Goal: Task Accomplishment & Management: Manage account settings

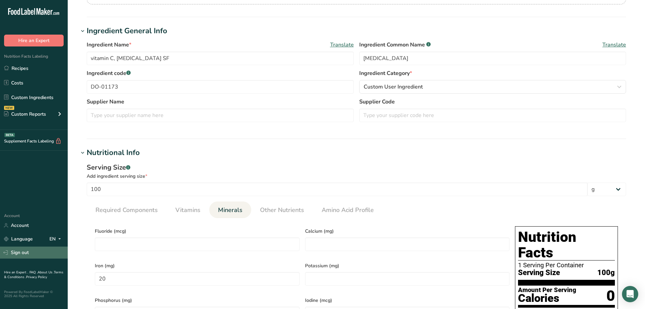
click at [26, 257] on link "Sign out" at bounding box center [34, 252] width 68 height 12
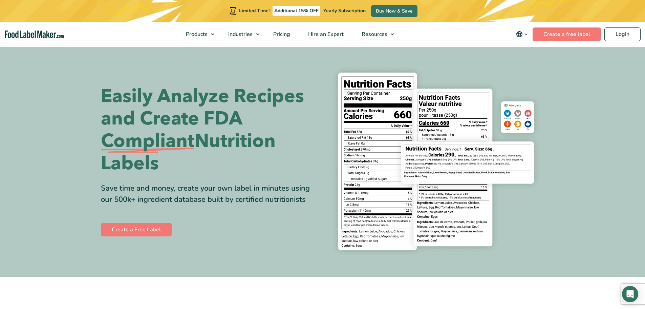
click at [618, 13] on div "Limited Time! Additional 15% OFF Yearly Subscription Buy Now & Save" at bounding box center [322, 11] width 645 height 22
click at [615, 36] on link "Login" at bounding box center [623, 34] width 36 height 14
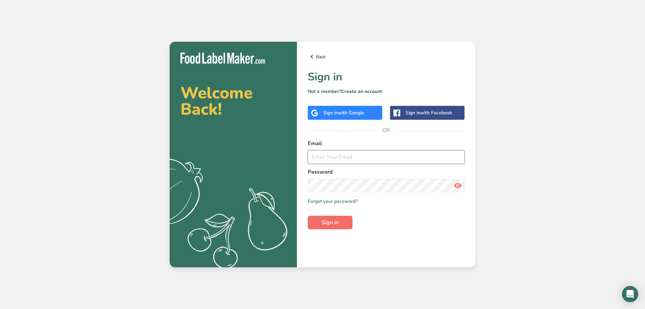
type input "[EMAIL_ADDRESS][DOMAIN_NAME]"
click at [344, 219] on button "Sign in" at bounding box center [330, 222] width 45 height 14
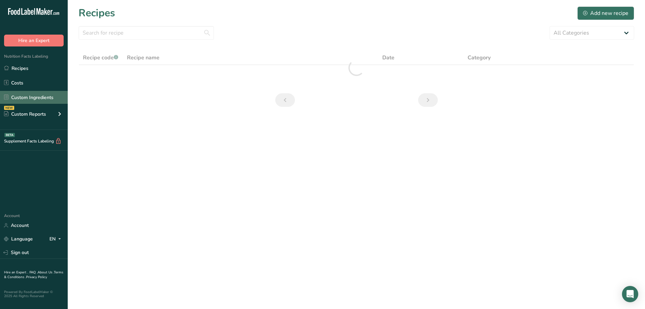
click at [42, 95] on link "Custom Ingredients" at bounding box center [34, 97] width 68 height 13
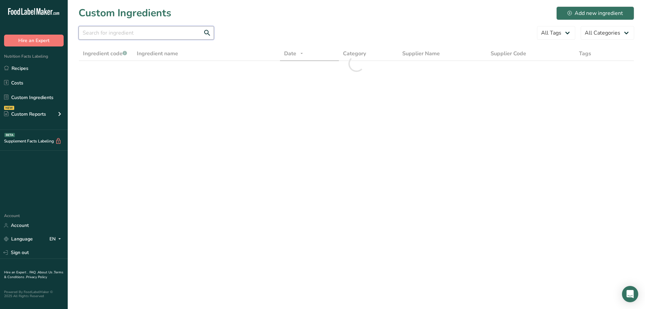
click at [118, 29] on input "text" at bounding box center [147, 33] width 136 height 14
paste input "01110"
type input "01110"
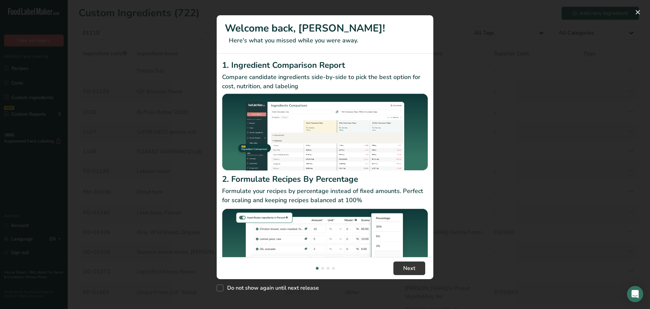
click at [119, 107] on div "New Features" at bounding box center [325, 154] width 650 height 309
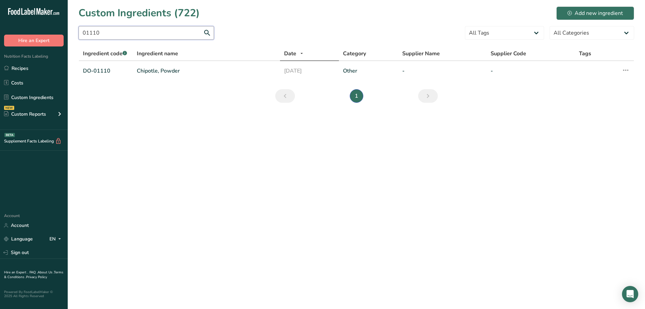
click at [121, 36] on input "01110" at bounding box center [147, 33] width 136 height 14
click at [114, 78] on td "DO-01110" at bounding box center [106, 71] width 54 height 20
click at [112, 75] on td "DO-01110" at bounding box center [106, 71] width 54 height 20
click at [105, 69] on link "DO-01110" at bounding box center [106, 71] width 46 height 8
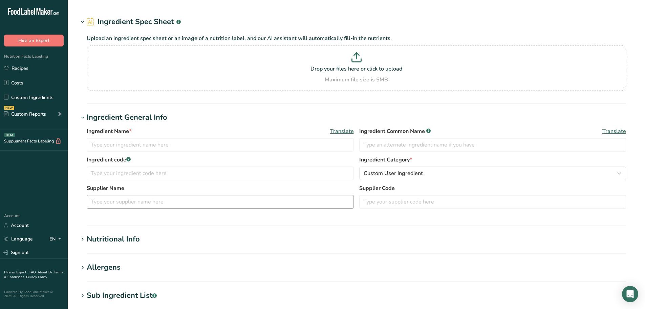
type input "Chipotle, Powder"
type input "spices"
type input "DO-01110"
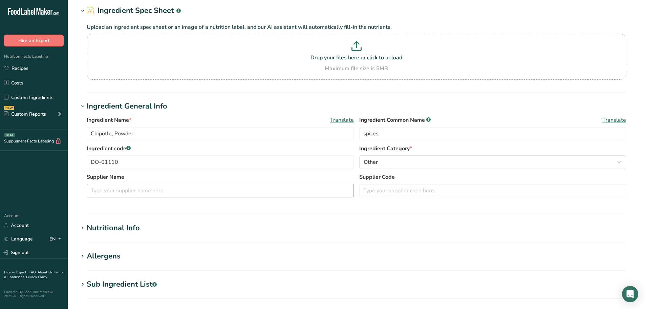
scroll to position [117, 0]
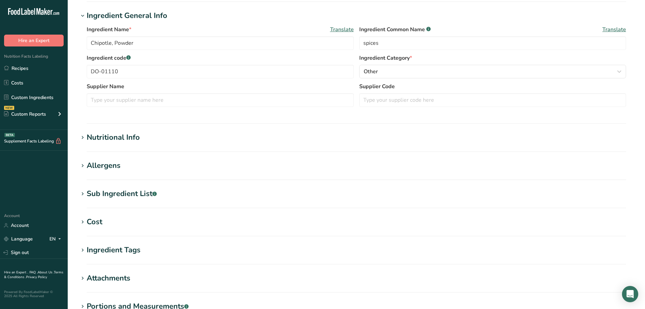
click at [112, 191] on div "Sub Ingredient List .a-a{fill:#347362;}.b-a{fill:#fff;}" at bounding box center [122, 193] width 70 height 11
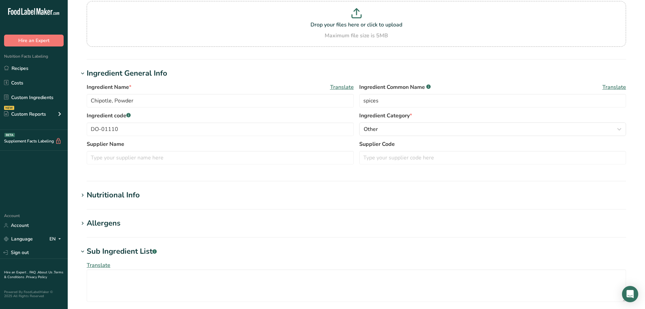
scroll to position [0, 0]
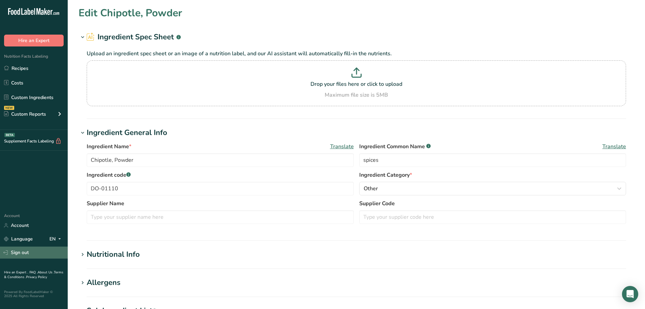
click at [24, 254] on link "Sign out" at bounding box center [34, 252] width 68 height 12
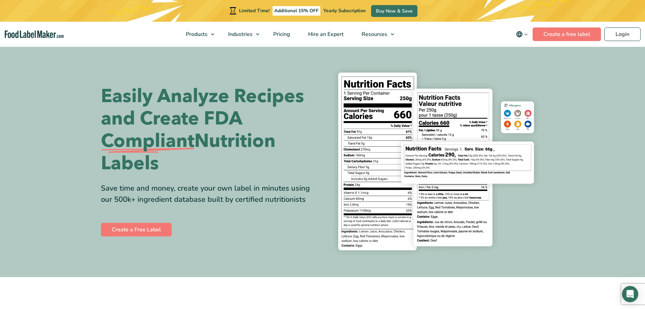
click at [639, 61] on section "Easily Analyze Recipes and Create FDA Compliant Nutrition Labels Save time and …" at bounding box center [322, 161] width 645 height 231
click at [627, 37] on link "Login" at bounding box center [623, 34] width 36 height 14
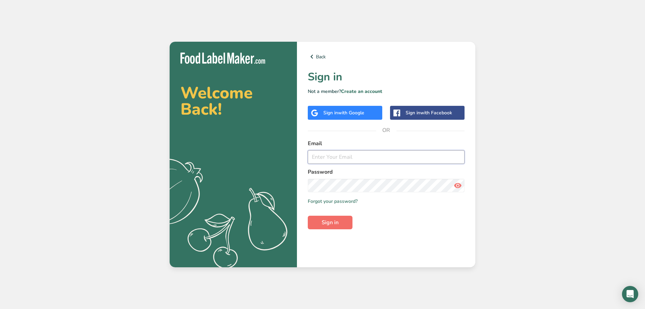
type input "[EMAIL_ADDRESS][DOMAIN_NAME]"
click at [337, 225] on span "Sign in" at bounding box center [330, 222] width 17 height 8
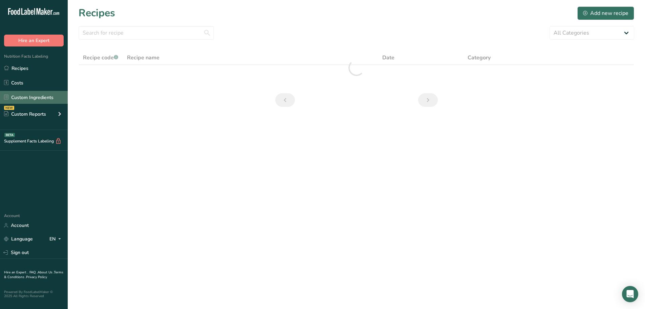
click at [32, 94] on link "Custom Ingredients" at bounding box center [34, 97] width 68 height 13
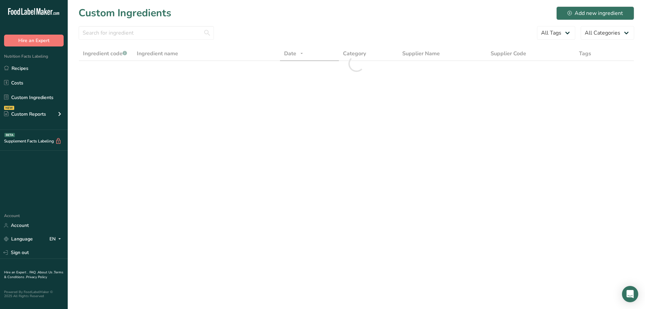
click at [109, 37] on div ".a-20{fill:#fff;} Hire an Expert Nutrition Facts Labeling Recipes Costs Custom …" at bounding box center [322, 154] width 645 height 309
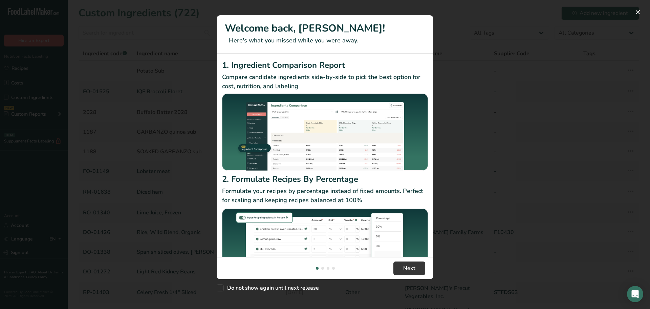
click at [181, 91] on div "New Features" at bounding box center [325, 154] width 650 height 309
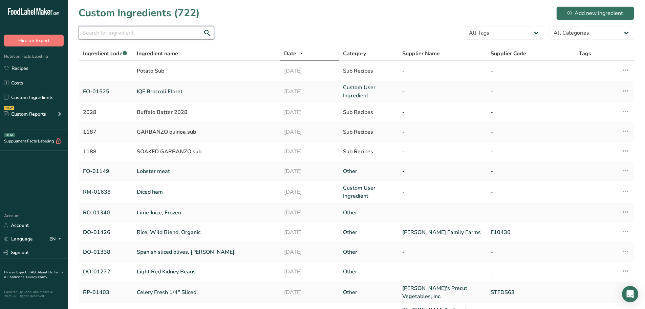
click at [131, 37] on input "text" at bounding box center [147, 33] width 136 height 14
paste input "DO-01518"
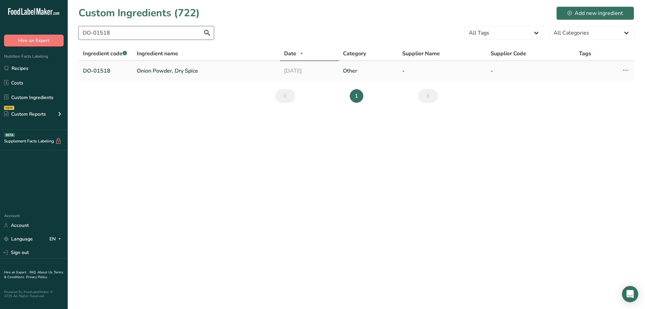
type input "DO-01518"
click at [146, 71] on link "Onion Powder, Dry Spice" at bounding box center [206, 71] width 139 height 8
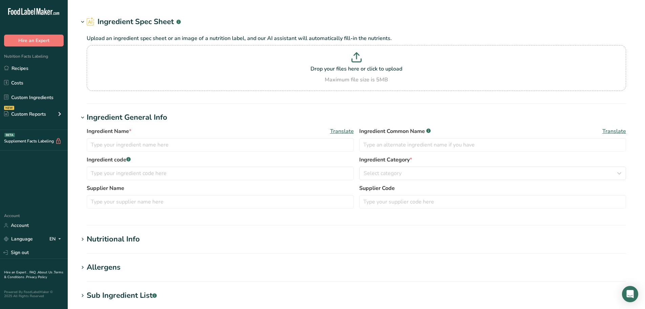
type input "Onion Powder, Dry Spice"
type input "onion powder"
type input "DO-01518"
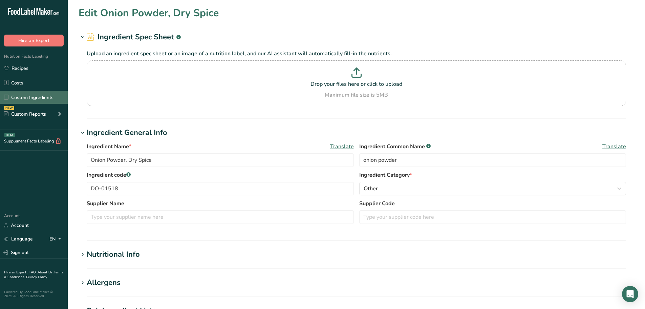
click at [28, 93] on link "Custom Ingredients" at bounding box center [34, 97] width 68 height 13
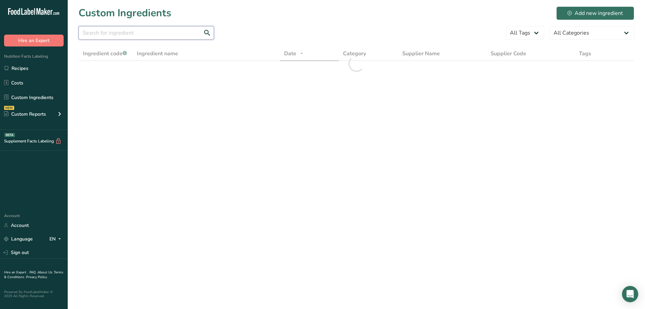
click at [123, 31] on input "text" at bounding box center [147, 33] width 136 height 14
paste input "DO-01519"
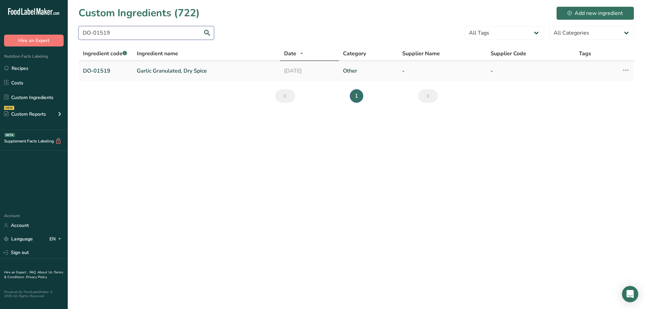
type input "DO-01519"
click at [147, 73] on link "Garlic Granulated, Dry Spice" at bounding box center [206, 71] width 139 height 8
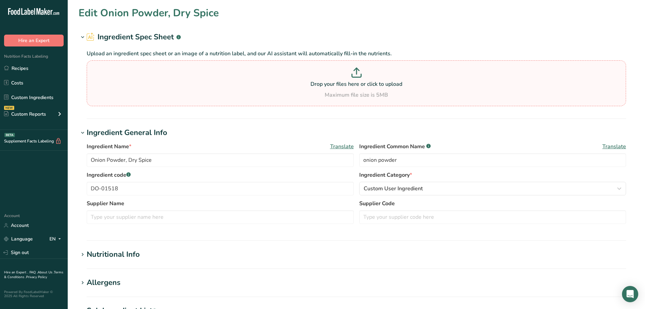
type input "Garlic Granulated, Dry Spice"
type input "garlic powder"
type input "DO-01519"
click at [17, 94] on link "Custom Ingredients" at bounding box center [34, 97] width 68 height 13
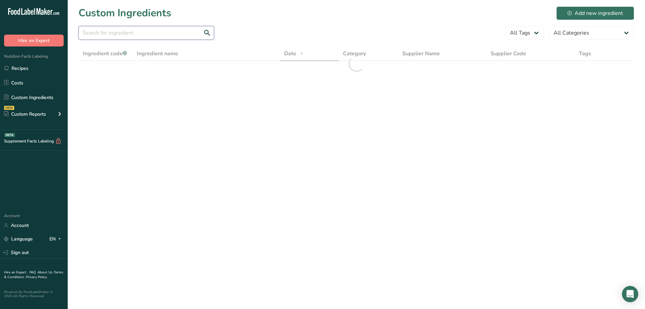
click at [124, 31] on input "text" at bounding box center [147, 33] width 136 height 14
paste input "FO-01088"
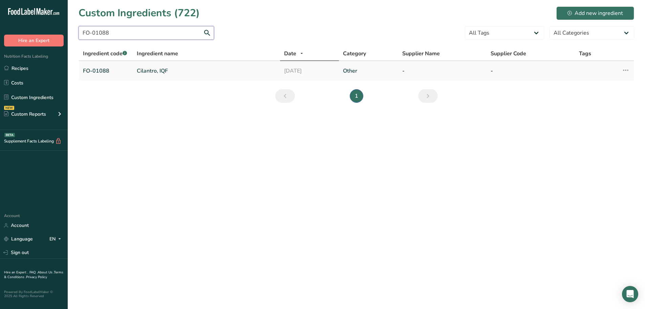
type input "FO-01088"
click at [159, 69] on link "Cilantro, IQF" at bounding box center [206, 71] width 139 height 8
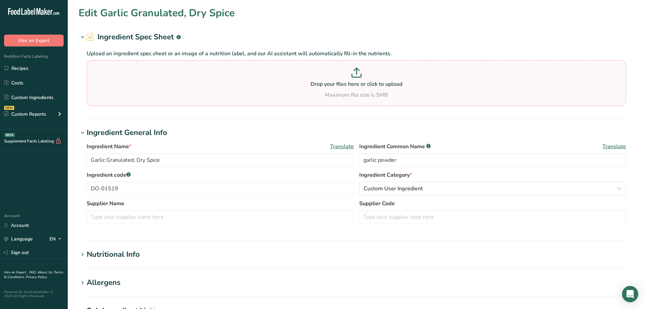
type input "Cilantro, IQF"
type input "cilantro"
type input "FO-01088"
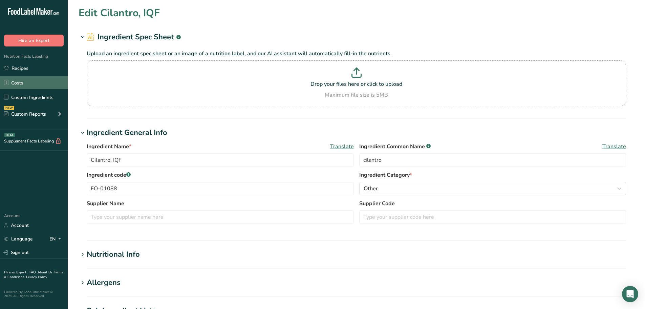
drag, startPoint x: 40, startPoint y: 96, endPoint x: 54, endPoint y: 86, distance: 16.8
click at [40, 96] on link "Custom Ingredients" at bounding box center [34, 97] width 68 height 13
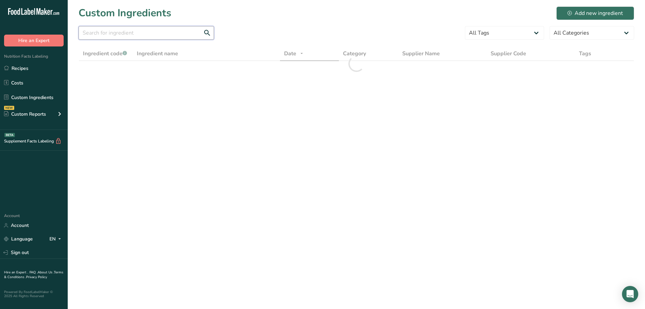
click at [145, 37] on input "text" at bounding box center [147, 33] width 136 height 14
paste input "DO-01107"
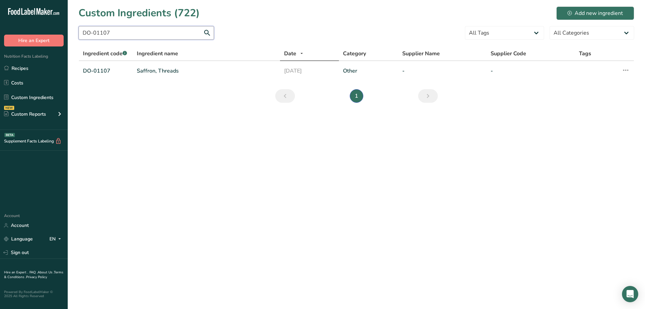
type input "DO-01107"
click at [155, 69] on link "Saffron, Threads" at bounding box center [206, 71] width 139 height 8
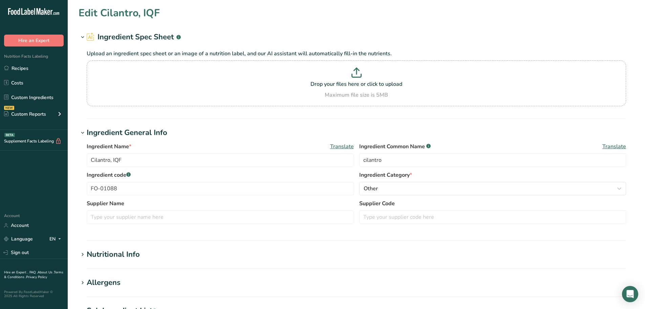
type input "Saffron, Threads"
type input "saffron"
type input "DO-01107"
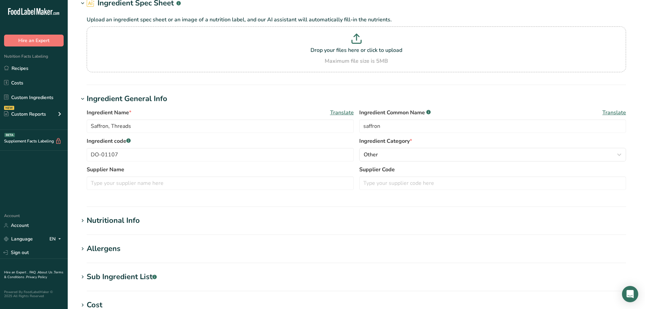
click at [129, 284] on section "Sub Ingredient List .a-a{fill:#347362;}.b-a{fill:#fff;} Translate" at bounding box center [357, 281] width 556 height 20
click at [135, 278] on div "Sub Ingredient List .a-a{fill:#347362;}.b-a{fill:#fff;}" at bounding box center [122, 276] width 70 height 11
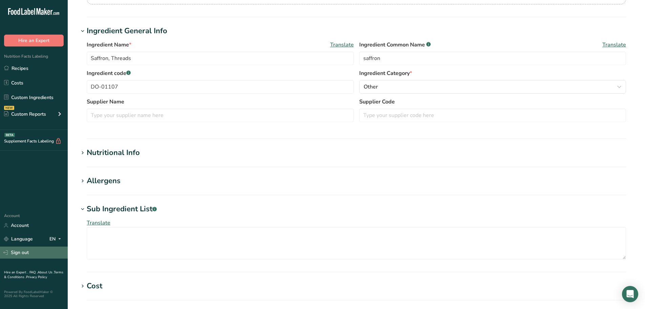
click at [33, 248] on link "Sign out" at bounding box center [34, 252] width 68 height 12
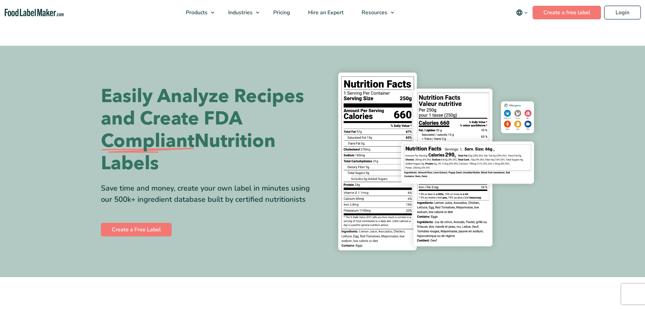
click at [621, 12] on header "Buy Now & Save Products Food Nutrition Labelling Supplements Formulation & Labe…" at bounding box center [322, 12] width 645 height 25
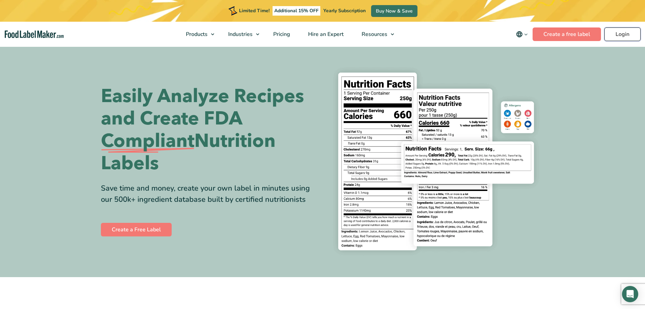
click at [611, 34] on link "Login" at bounding box center [623, 34] width 36 height 14
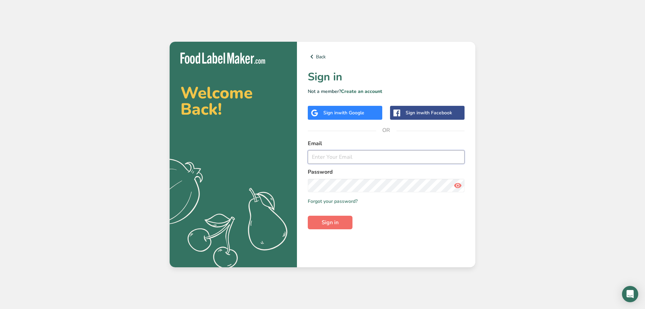
type input "[EMAIL_ADDRESS][DOMAIN_NAME]"
click at [333, 220] on span "Sign in" at bounding box center [330, 222] width 17 height 8
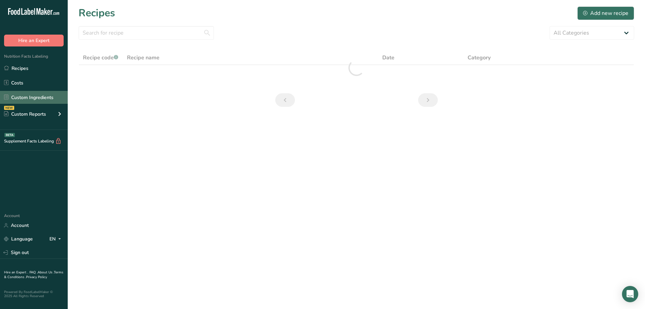
click at [28, 97] on link "Custom Ingredients" at bounding box center [34, 97] width 68 height 13
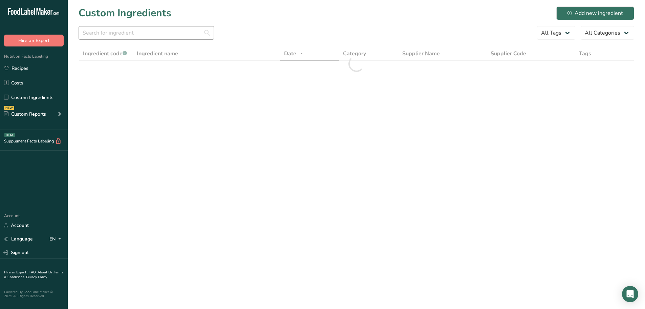
click at [111, 29] on div ".a-20{fill:#fff;} Hire an Expert Nutrition Facts Labeling Recipes Costs Custom …" at bounding box center [322, 154] width 645 height 309
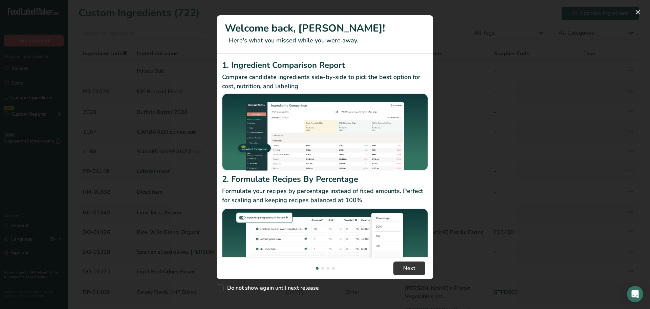
click at [136, 66] on div "New Features" at bounding box center [325, 154] width 650 height 309
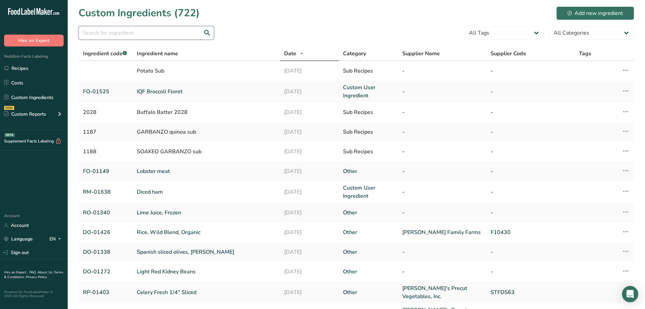
click at [123, 34] on input "text" at bounding box center [147, 33] width 136 height 14
paste input "01508"
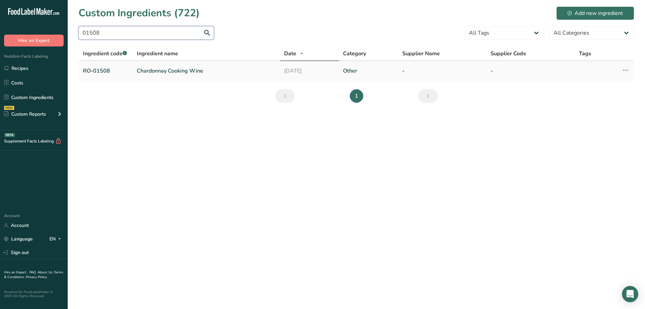
type input "01508"
click at [146, 71] on link "Chardonnay Cooking Wine" at bounding box center [206, 71] width 139 height 8
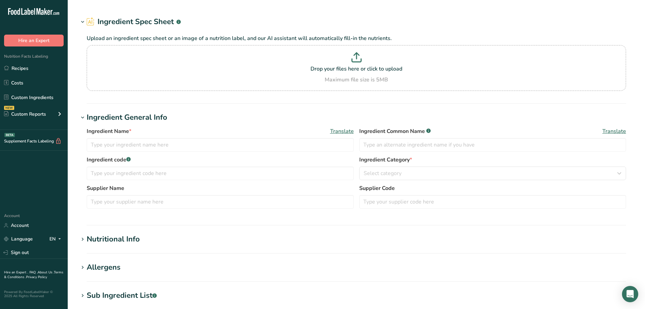
type input "Chardonnay Cooking Wine"
type input "white wine"
type input "RO-01508"
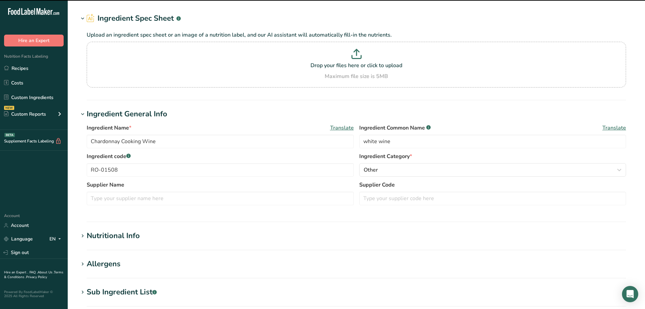
scroll to position [34, 0]
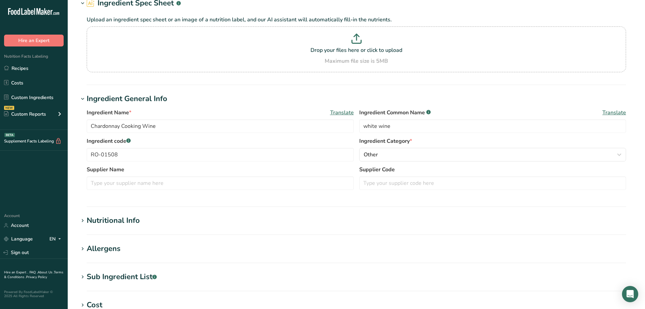
click at [129, 275] on div "Sub Ingredient List .a-a{fill:#347362;}.b-a{fill:#fff;}" at bounding box center [122, 276] width 70 height 11
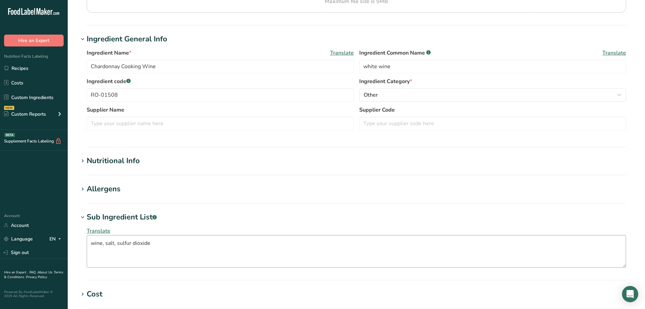
scroll to position [102, 0]
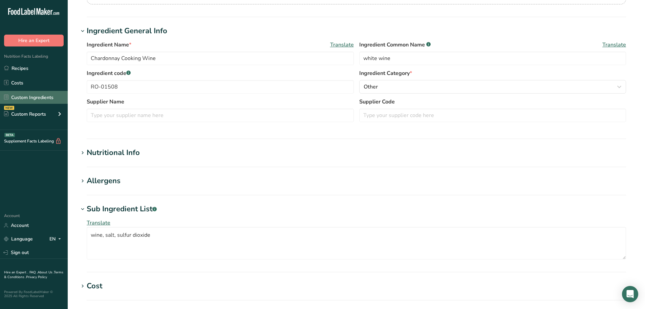
click at [33, 97] on link "Custom Ingredients" at bounding box center [34, 97] width 68 height 13
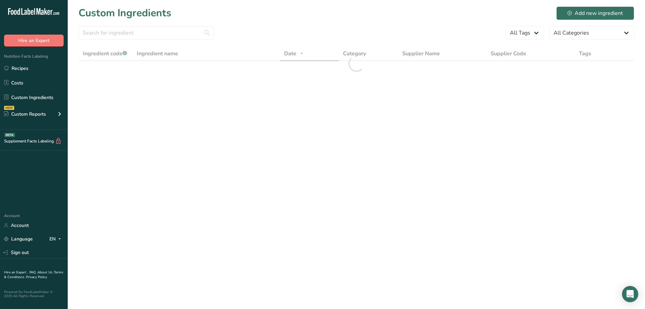
click at [139, 25] on section "Custom Ingredients Add new ingredient All Tags All Categories [DEMOGRAPHIC_DATA…" at bounding box center [357, 46] width 578 height 92
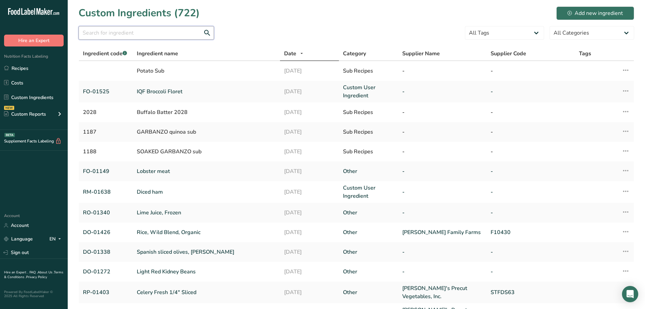
click at [140, 26] on input "text" at bounding box center [147, 33] width 136 height 14
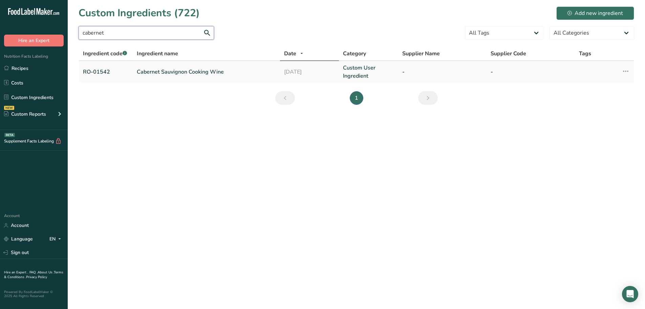
type input "cabernet"
click at [151, 72] on link "Cabernet Sauvignon Cooking Wine" at bounding box center [206, 72] width 139 height 8
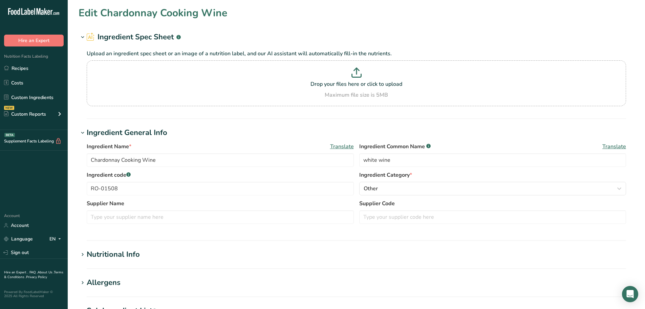
type input "Cabernet Sauvignon Cooking Wine"
type input "red wine"
type input "RO-01542"
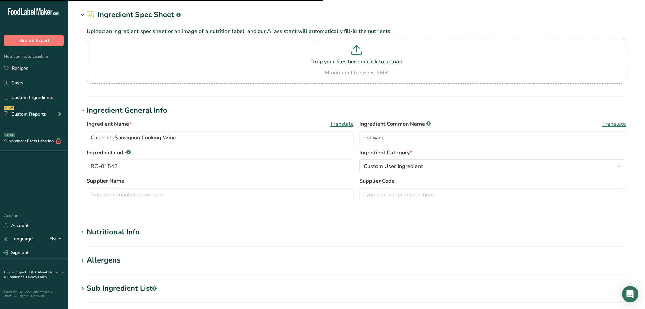
scroll to position [34, 0]
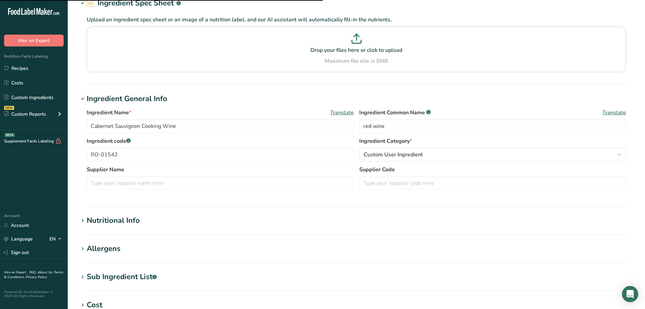
click at [115, 274] on div "Sub Ingredient List .a-a{fill:#347362;}.b-a{fill:#fff;}" at bounding box center [122, 276] width 70 height 11
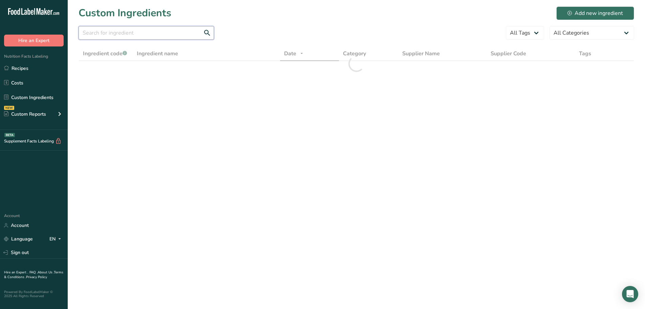
click at [147, 30] on input "text" at bounding box center [147, 33] width 136 height 14
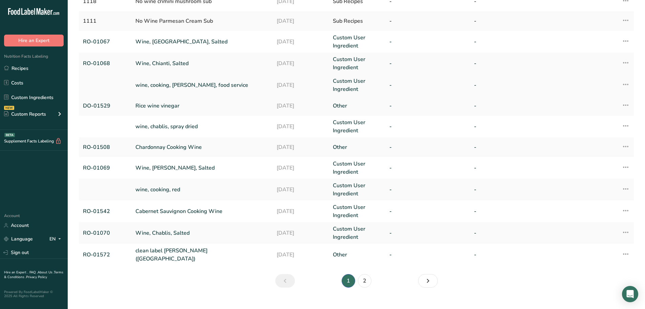
scroll to position [118, 0]
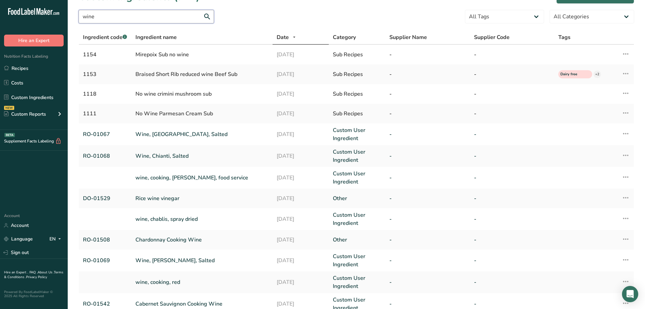
drag, startPoint x: 134, startPoint y: 18, endPoint x: 0, endPoint y: 0, distance: 135.4
click at [0, 0] on div ".a-20{fill:#fff;} Hire an Expert Nutrition Facts Labeling Recipes Costs Custom …" at bounding box center [322, 198] width 645 height 429
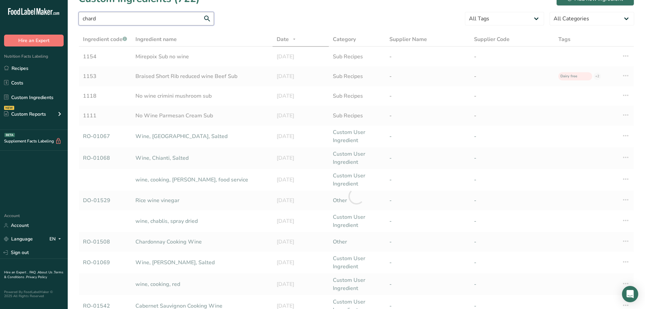
scroll to position [0, 0]
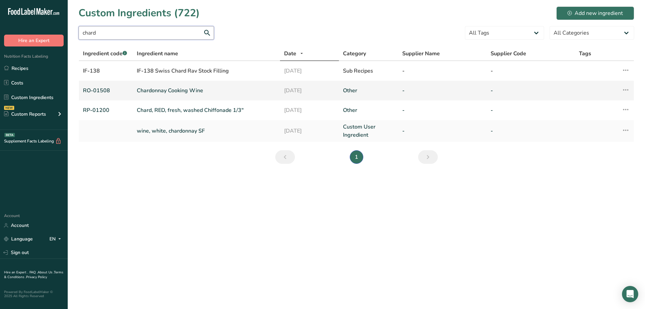
type input "chard"
click at [155, 92] on link "Chardonnay Cooking Wine" at bounding box center [206, 90] width 139 height 8
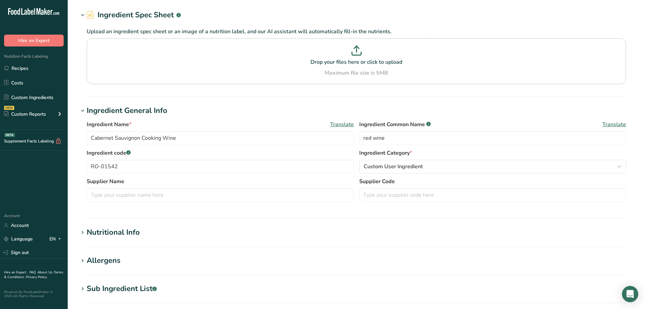
scroll to position [34, 0]
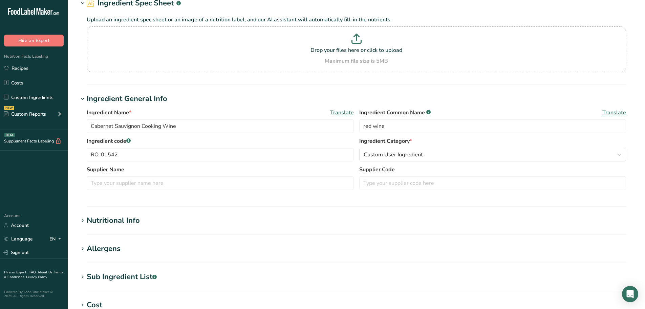
click at [108, 277] on div "Sub Ingredient List .a-a{fill:#347362;}.b-a{fill:#fff;}" at bounding box center [122, 276] width 70 height 11
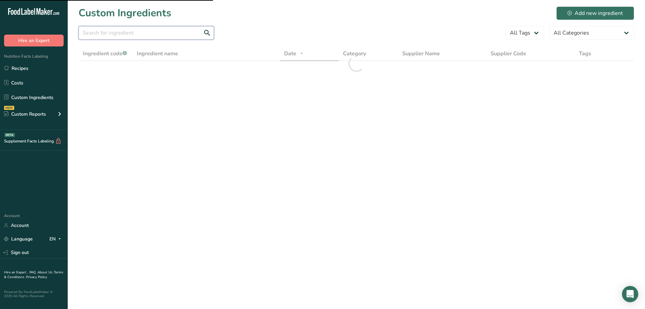
click at [129, 31] on input "text" at bounding box center [147, 33] width 136 height 14
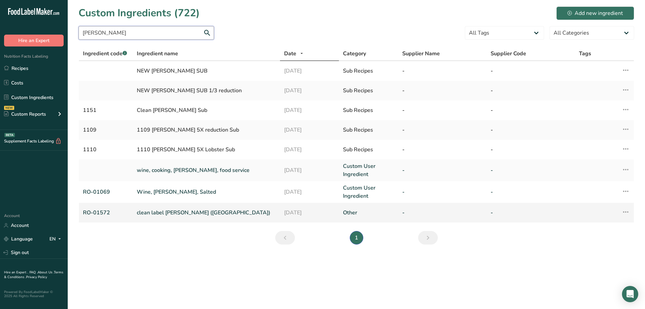
type input "[PERSON_NAME]"
click at [151, 209] on link "clean label [PERSON_NAME] ([GEOGRAPHIC_DATA])" at bounding box center [206, 212] width 139 height 8
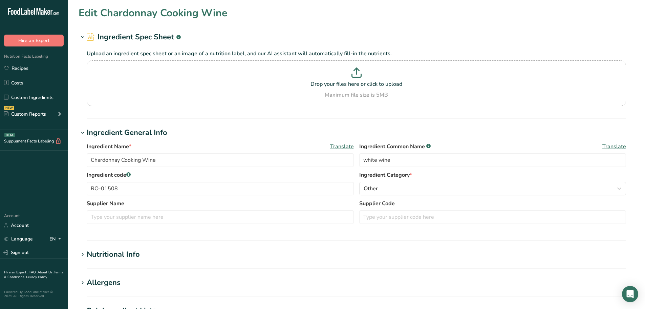
click at [108, 302] on section "Edit Chardonnay Cooking Wine Ingredient Spec Sheet .a-a{fill:#347362;}.b-a{fill…" at bounding box center [357, 249] width 578 height 498
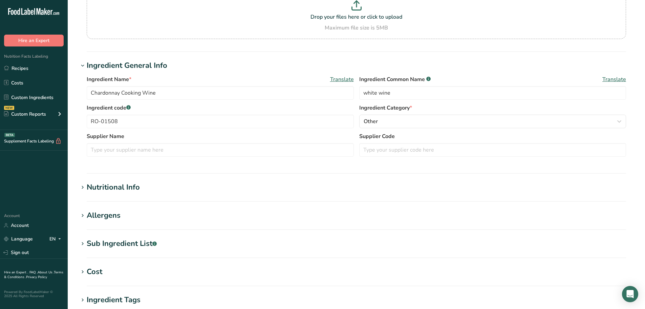
scroll to position [68, 0]
type input "clean label [PERSON_NAME] ([GEOGRAPHIC_DATA])"
type input "[PERSON_NAME] wine"
type input "RO-01572"
type textarea "wine grape, salt, [MEDICAL_DATA], sulfites"
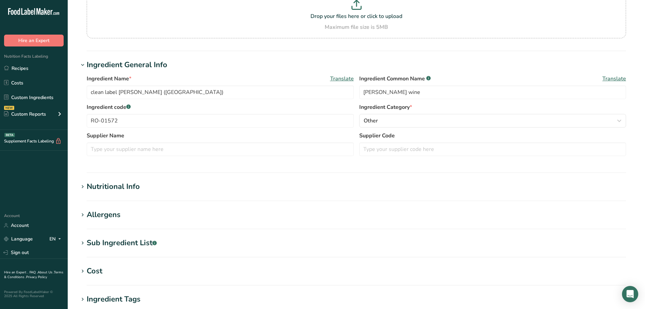
click at [129, 240] on div "Sub Ingredient List .a-a{fill:#347362;}.b-a{fill:#fff;}" at bounding box center [122, 242] width 70 height 11
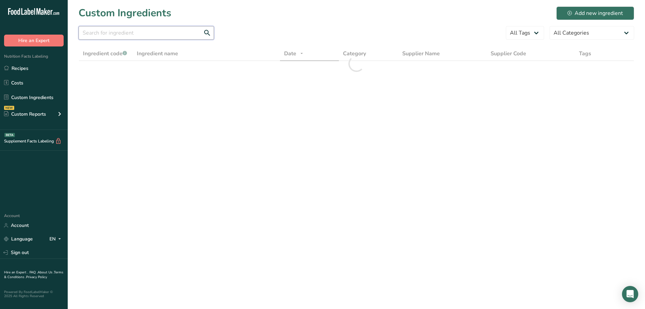
click at [150, 28] on input "text" at bounding box center [147, 33] width 136 height 14
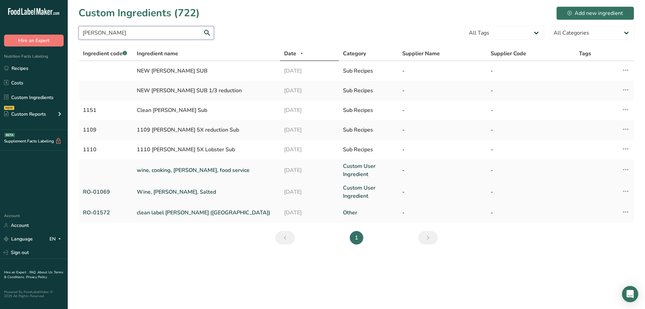
type input "[PERSON_NAME]"
click at [142, 192] on link "Wine, [PERSON_NAME], Salted" at bounding box center [206, 192] width 139 height 8
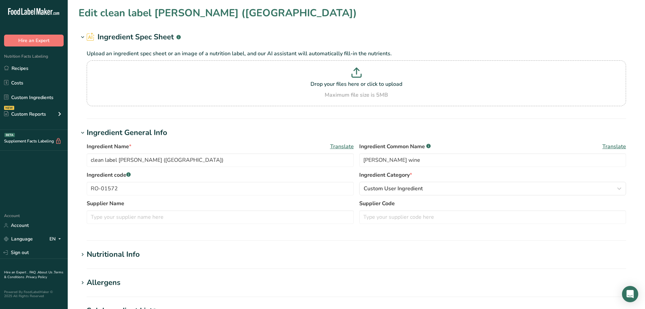
type input "Wine, [PERSON_NAME], Salted"
type input "RO-01069"
type textarea "(wine, salt, malic acid, caramel color, potassium metabisulfite [preservative],…"
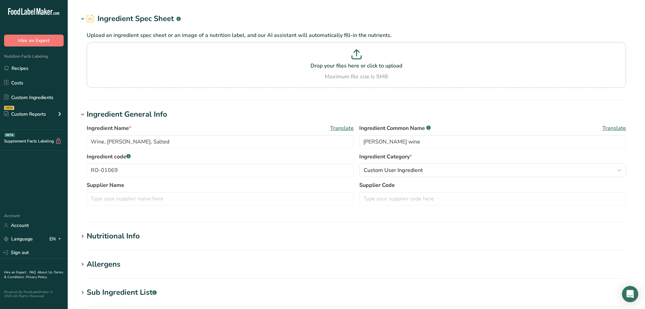
scroll to position [34, 0]
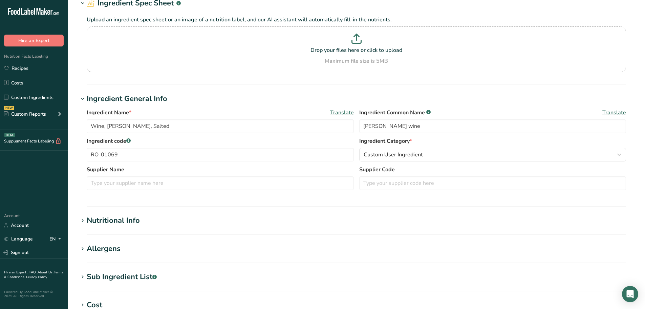
click at [115, 272] on div "Sub Ingredient List .a-a{fill:#347362;}.b-a{fill:#fff;}" at bounding box center [122, 276] width 70 height 11
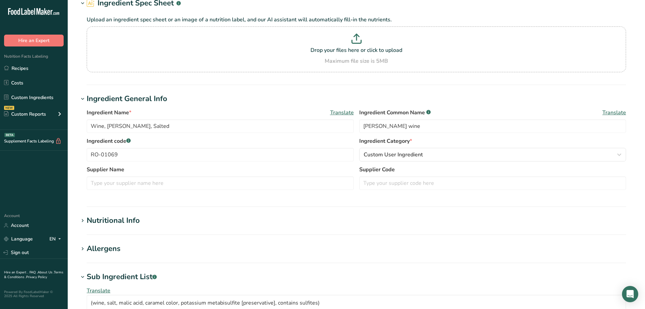
click at [115, 226] on div "Nutritional Info" at bounding box center [113, 220] width 53 height 11
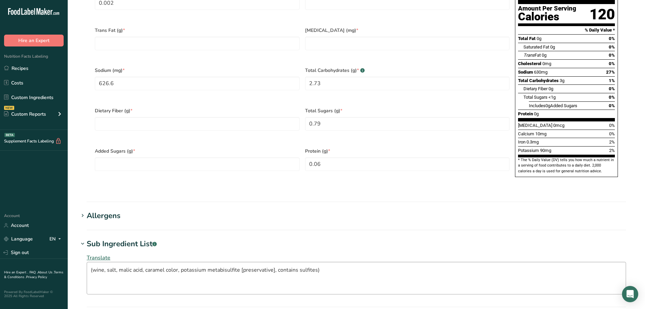
scroll to position [440, 0]
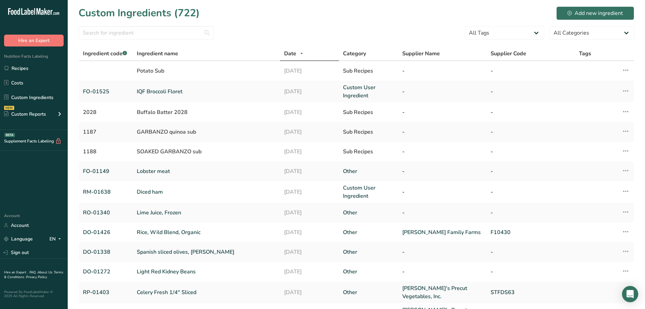
click at [128, 41] on div at bounding box center [147, 35] width 136 height 18
click at [128, 35] on input "text" at bounding box center [147, 33] width 136 height 14
paste input "DO-01105"
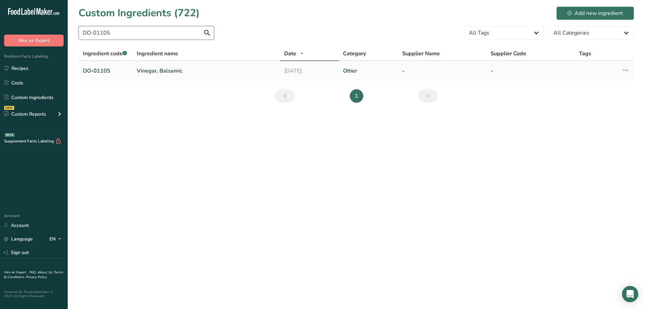
type input "DO-01105"
click at [153, 74] on link "Vinegar, Balsamic" at bounding box center [206, 71] width 139 height 8
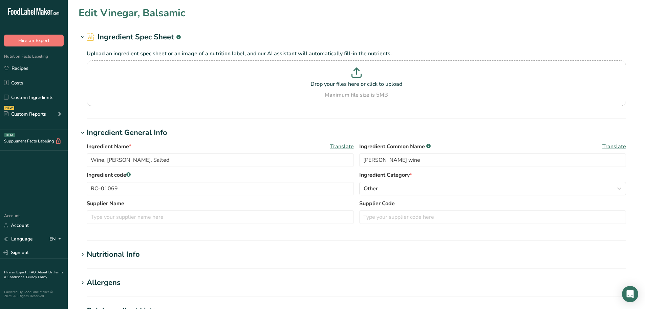
type input "Vinegar, Balsamic"
type input "balsamic vinegar"
type input "DO-01105"
click at [108, 283] on div "Allergens" at bounding box center [104, 282] width 34 height 11
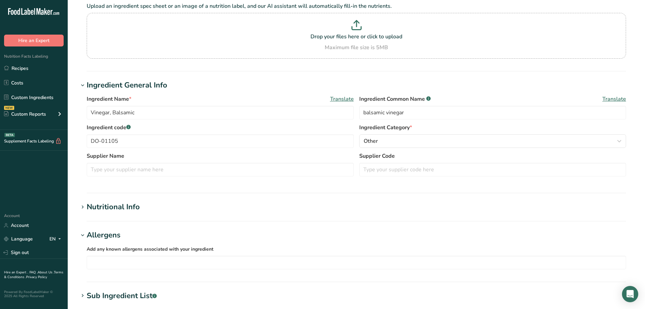
scroll to position [102, 0]
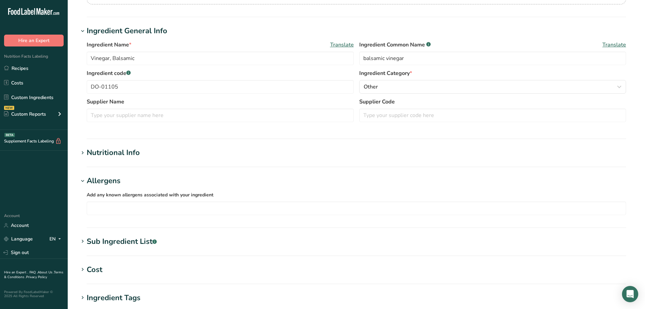
click at [128, 241] on div "Sub Ingredient List .a-a{fill:#347362;}.b-a{fill:#fff;}" at bounding box center [122, 241] width 70 height 11
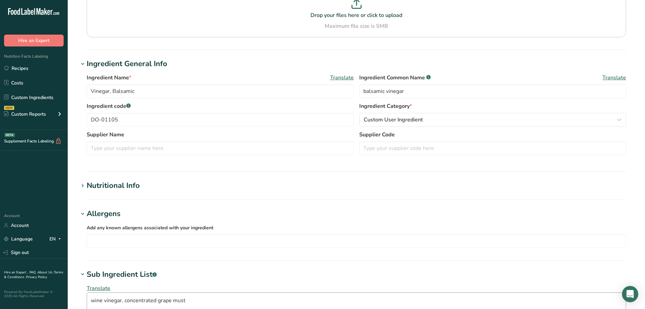
scroll to position [68, 0]
